Goal: Task Accomplishment & Management: Manage account settings

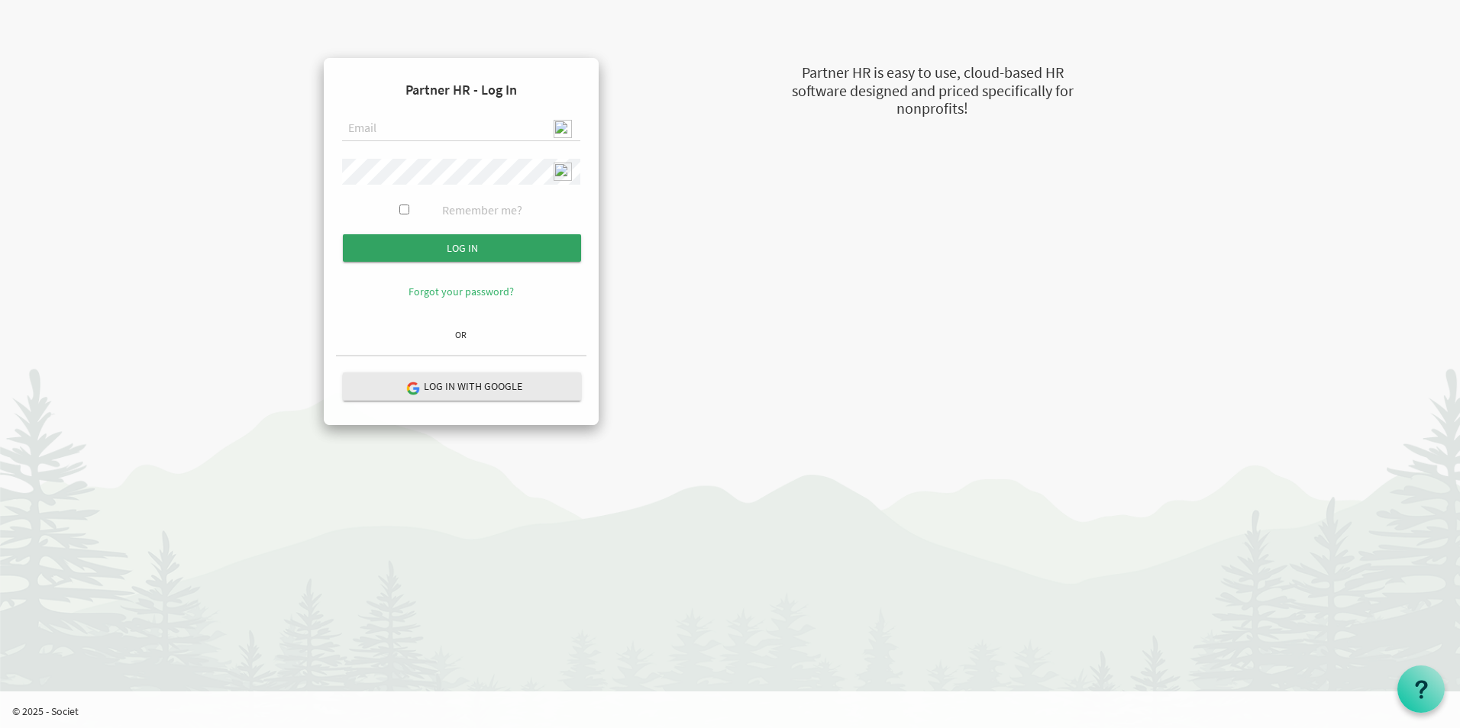
type input "[EMAIL_ADDRESS][DOMAIN_NAME]"
click at [454, 255] on input "Log in" at bounding box center [462, 247] width 238 height 27
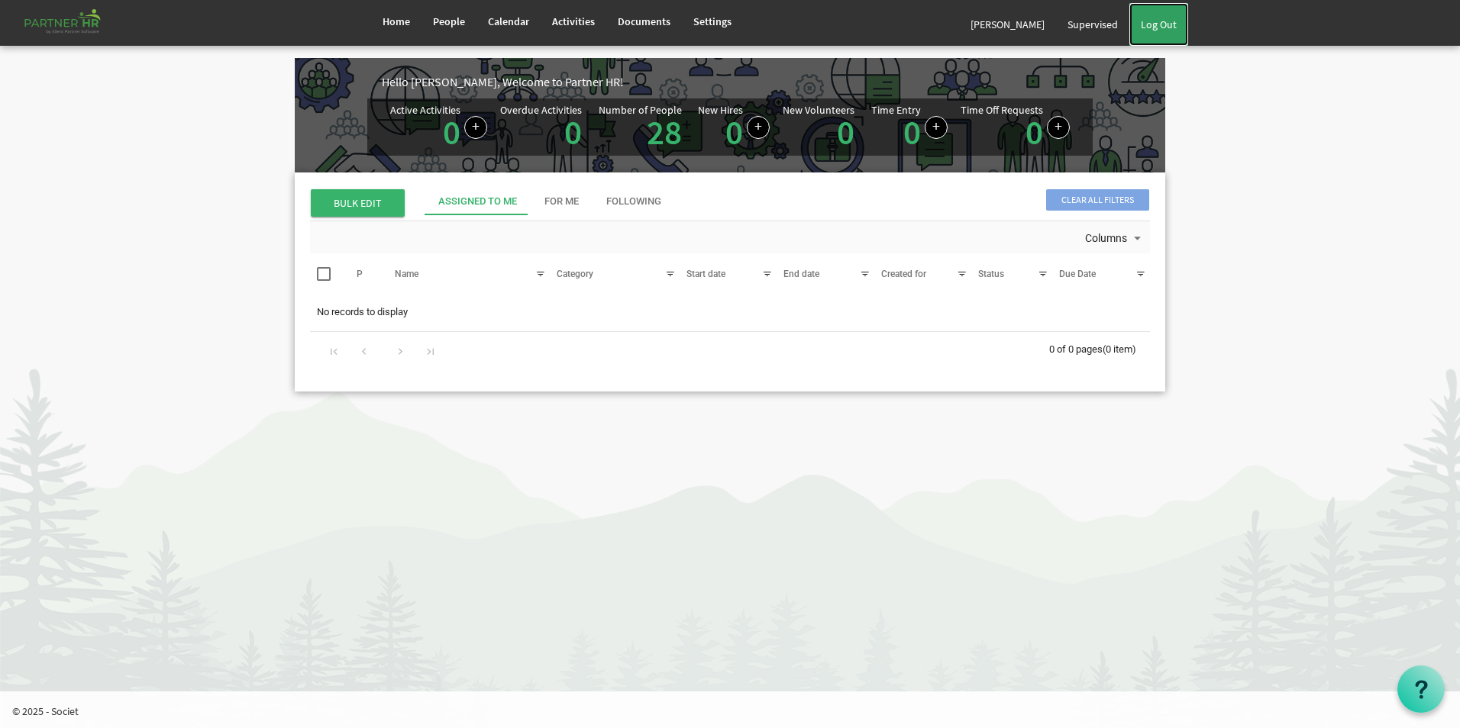
drag, startPoint x: 1152, startPoint y: 31, endPoint x: 1132, endPoint y: 24, distance: 21.5
click at [1153, 31] on link "Log Out" at bounding box center [1158, 24] width 59 height 43
